Goal: Information Seeking & Learning: Learn about a topic

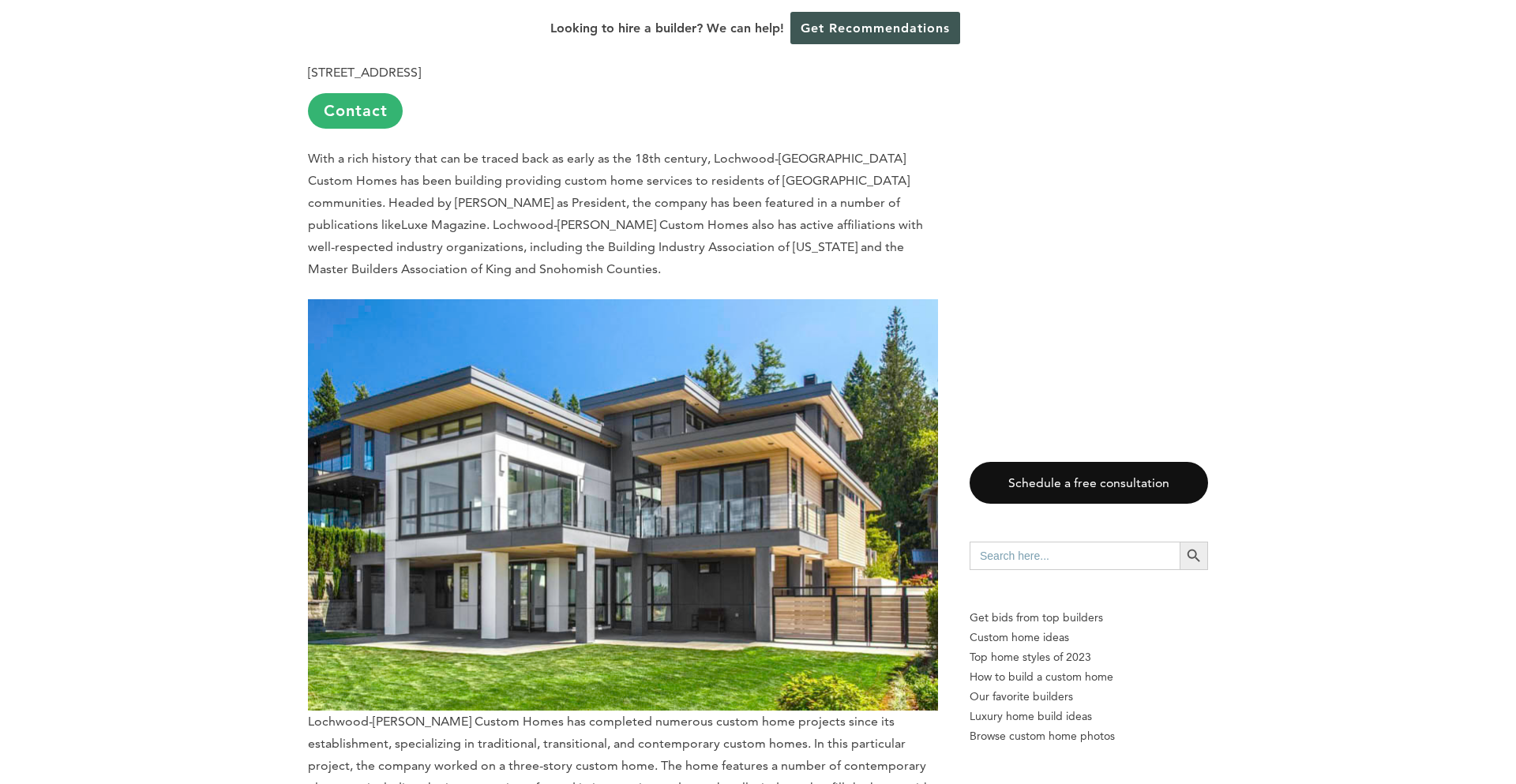
scroll to position [7154, 0]
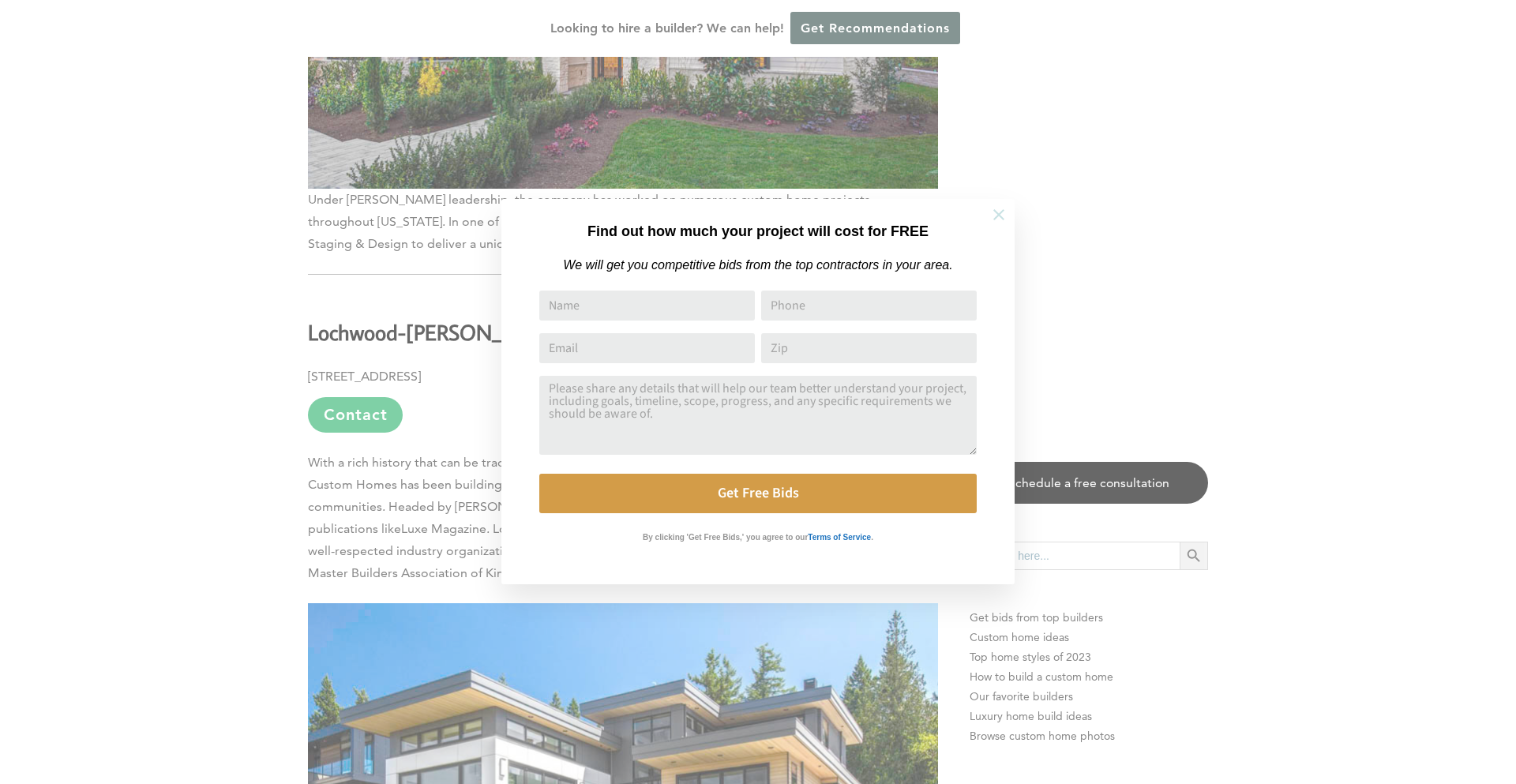
click at [995, 208] on icon at bounding box center [999, 215] width 18 height 18
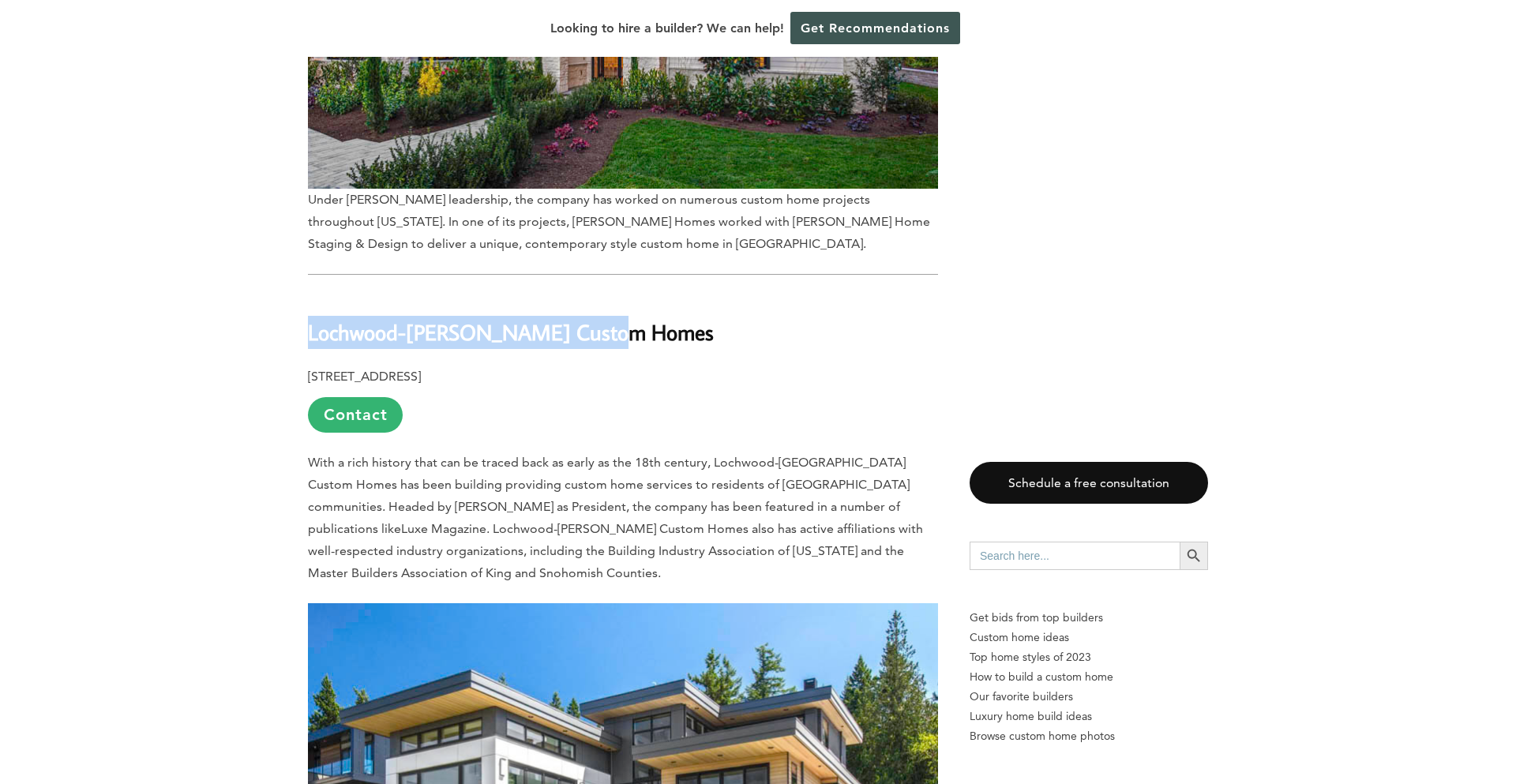
drag, startPoint x: 627, startPoint y: 228, endPoint x: 299, endPoint y: 226, distance: 328.0
copy b "Lochwood-[PERSON_NAME] Custom Homes"
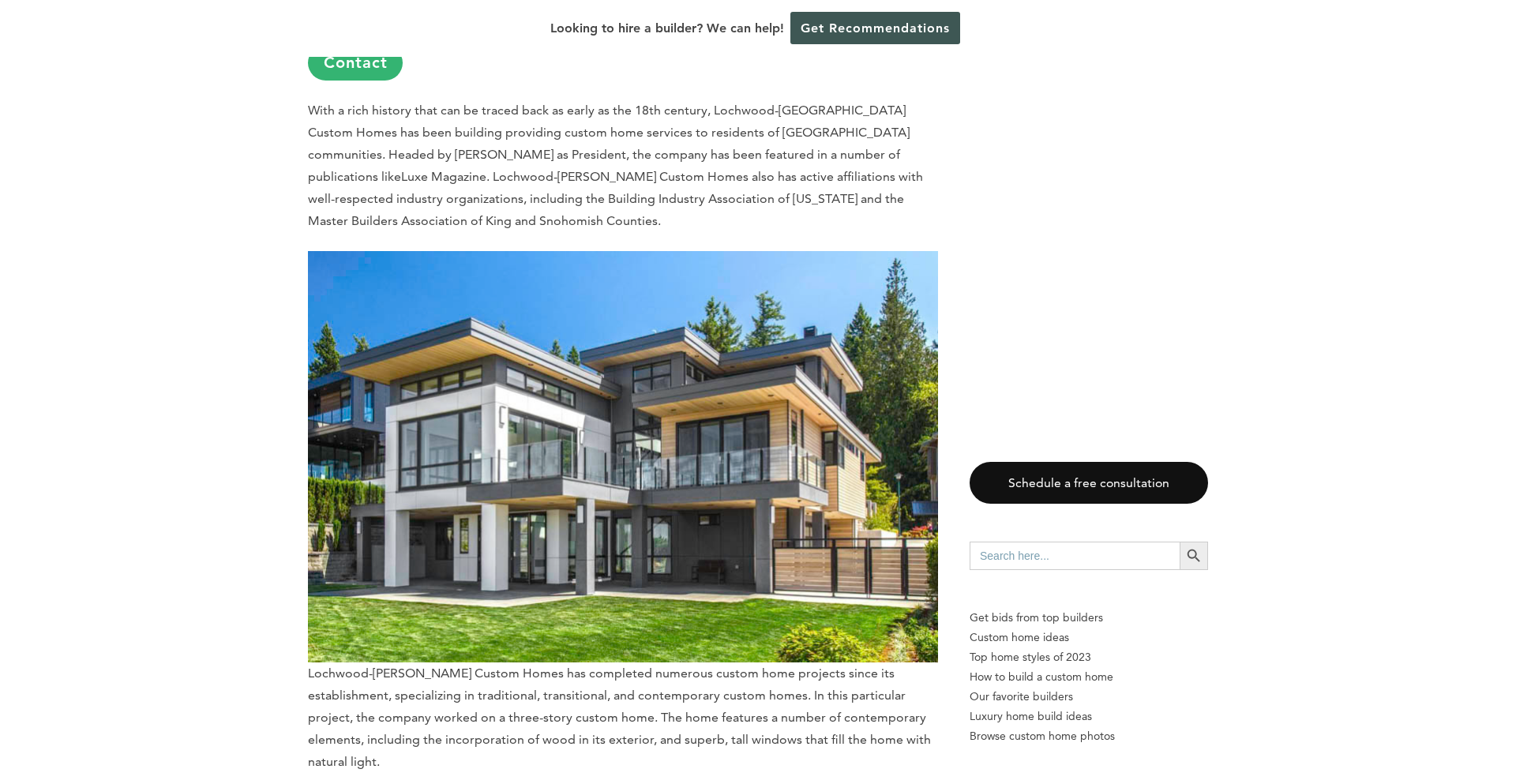
scroll to position [7537, 0]
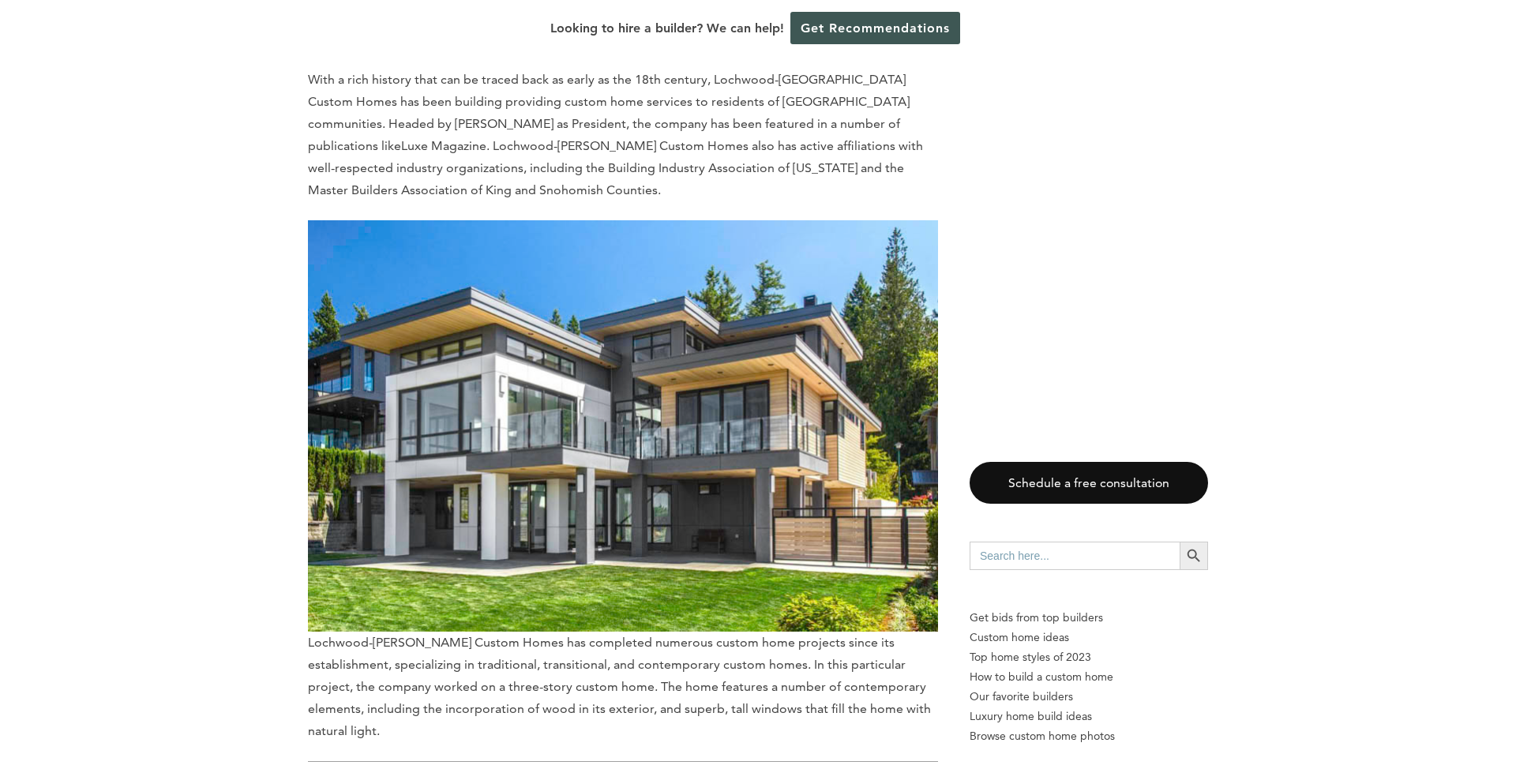
click at [326, 530] on span "Lochwood-[PERSON_NAME] Custom Homes has completed numerous custom home projects…" at bounding box center [623, 479] width 630 height 518
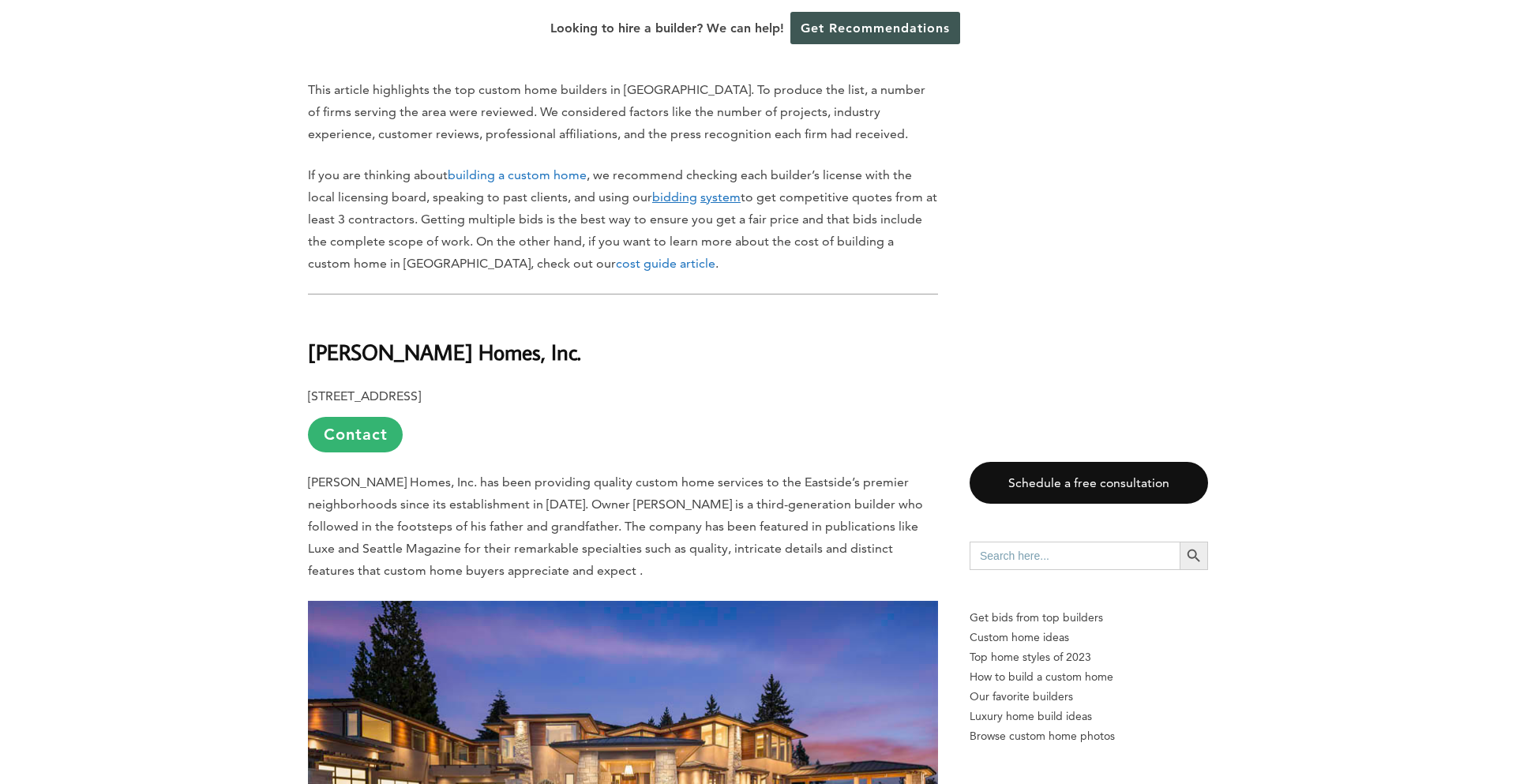
scroll to position [798, 0]
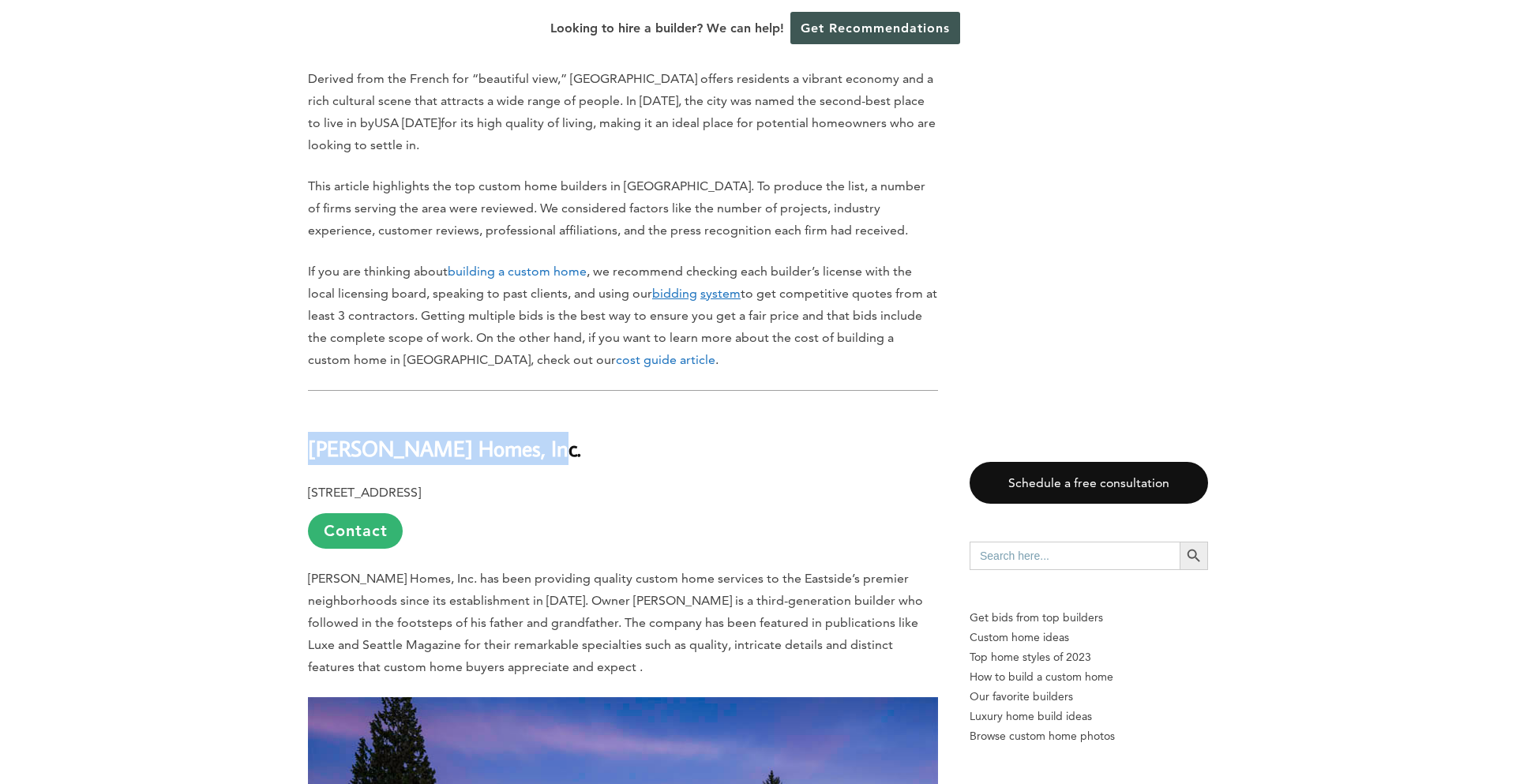
drag, startPoint x: 557, startPoint y: 415, endPoint x: 303, endPoint y: 427, distance: 254.3
copy b "[PERSON_NAME] Homes, Inc."
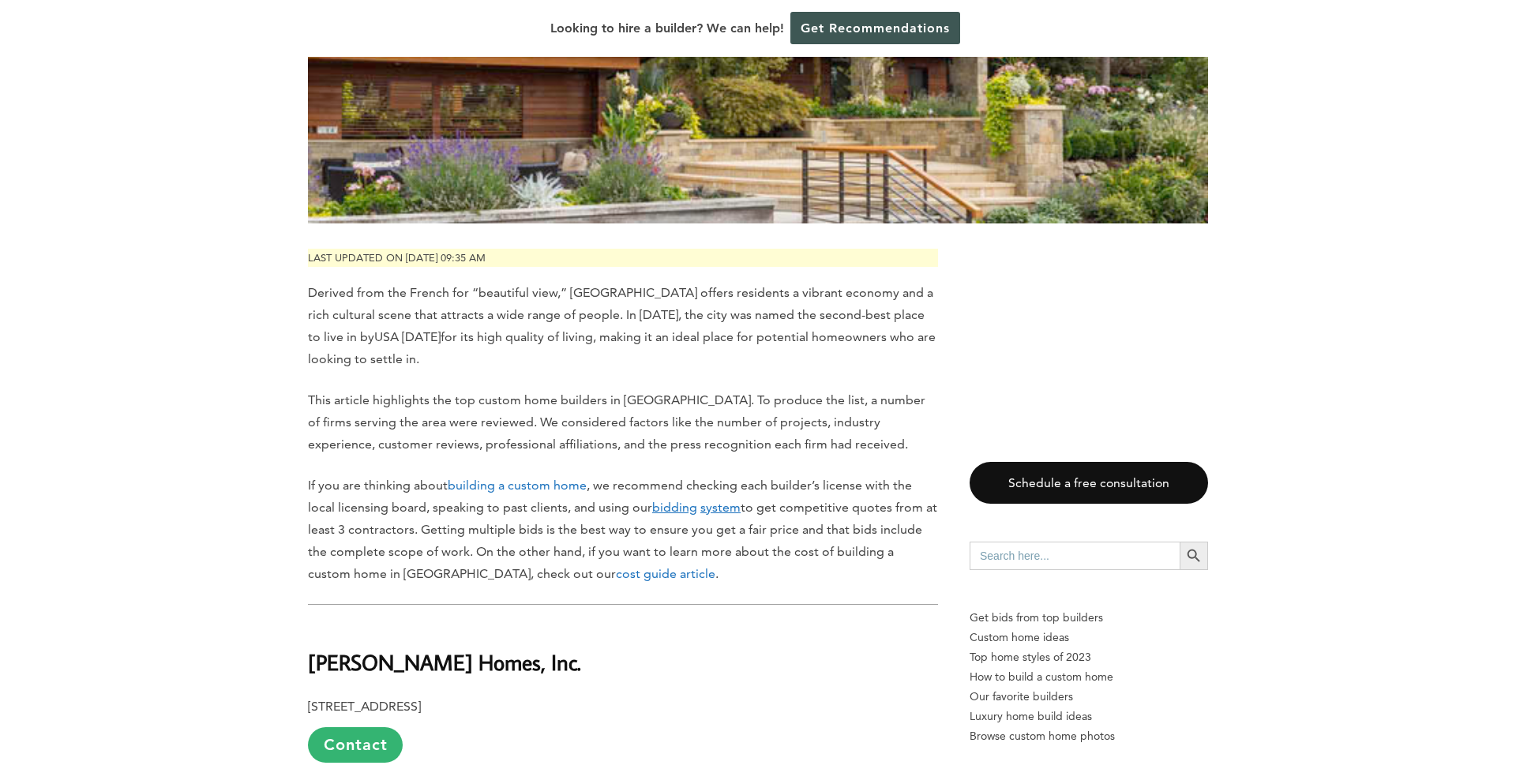
scroll to position [1782, 0]
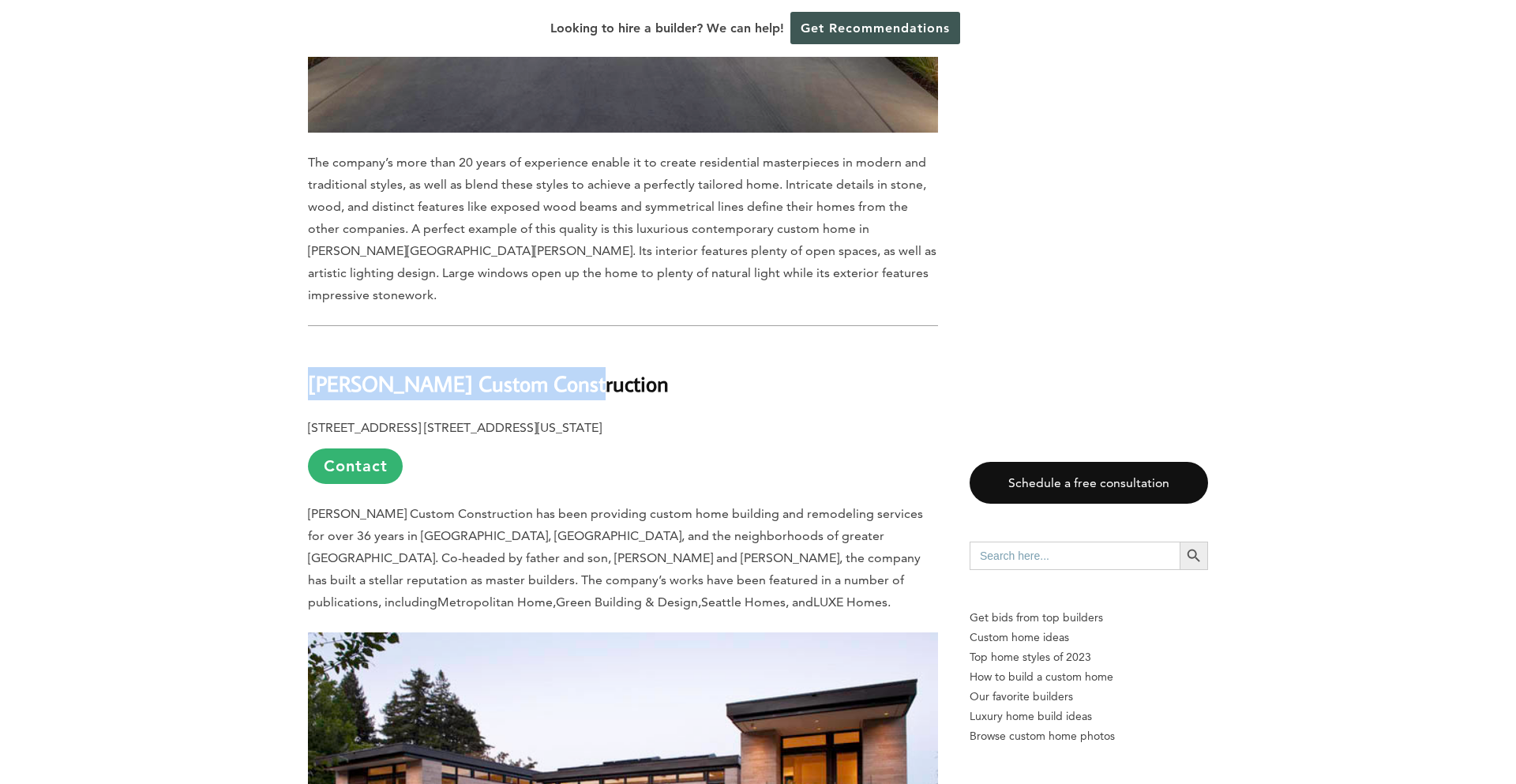
drag, startPoint x: 627, startPoint y: 331, endPoint x: 280, endPoint y: 314, distance: 347.4
